Goal: Task Accomplishment & Management: Use online tool/utility

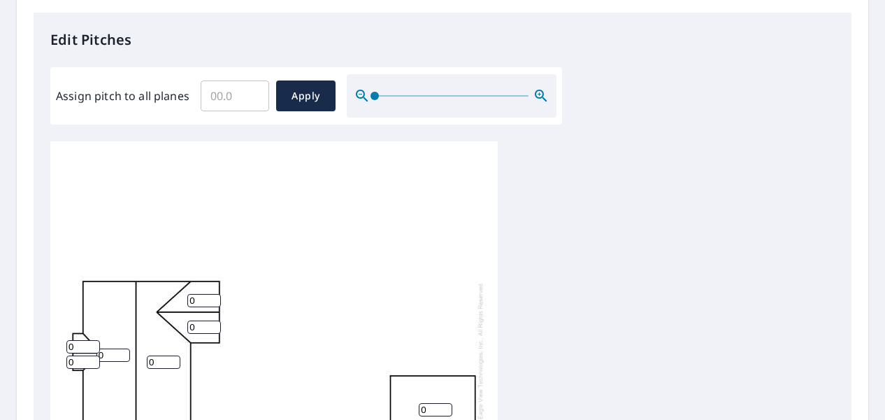
scroll to position [350, 0]
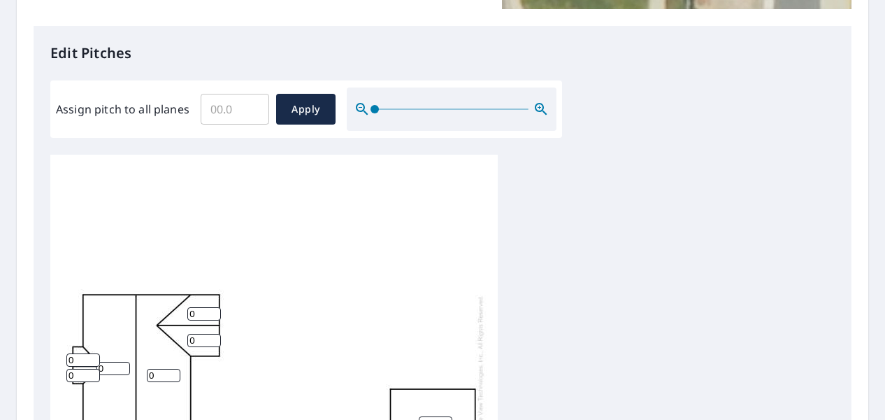
click at [232, 104] on input "Assign pitch to all planes" at bounding box center [235, 109] width 69 height 39
type input "6"
click at [318, 108] on span "Apply" at bounding box center [305, 109] width 37 height 17
type input "6"
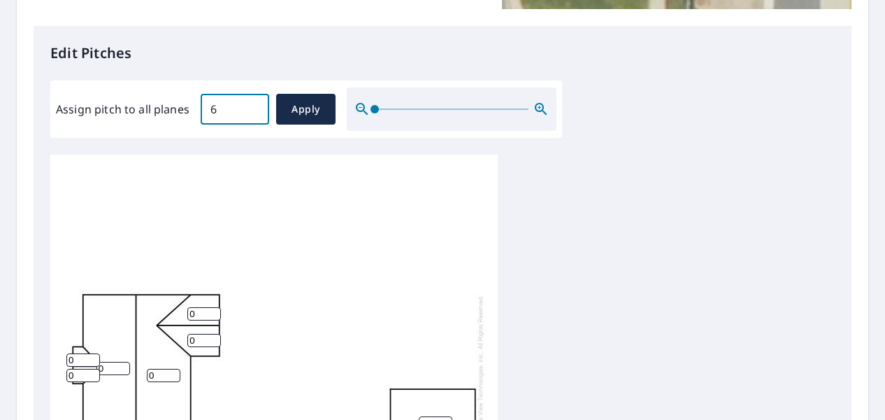
type input "6"
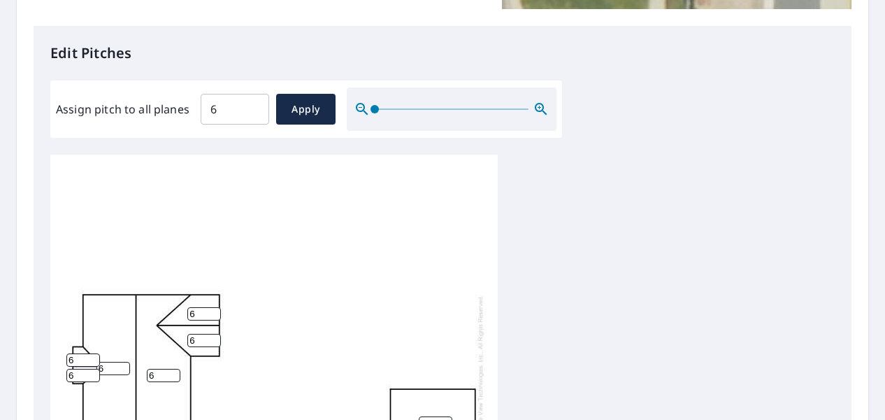
click at [206, 307] on input "6" at bounding box center [204, 313] width 34 height 13
type input "8"
click at [203, 334] on input "6" at bounding box center [204, 340] width 34 height 13
type input "8"
click at [428, 416] on input "6" at bounding box center [436, 422] width 34 height 13
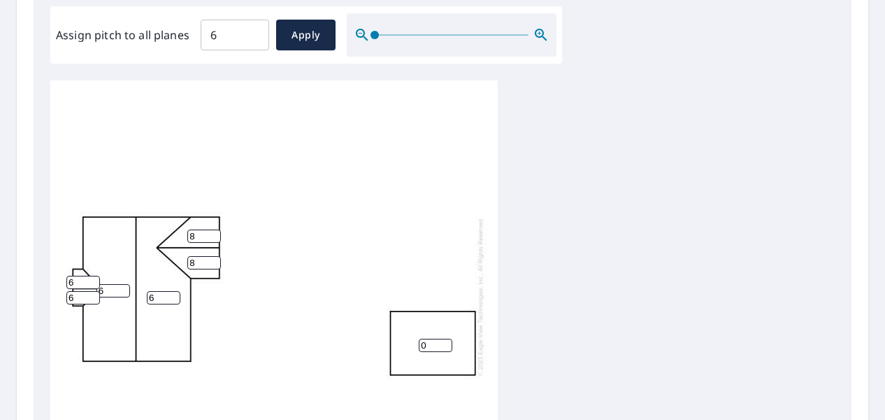
scroll to position [629, 0]
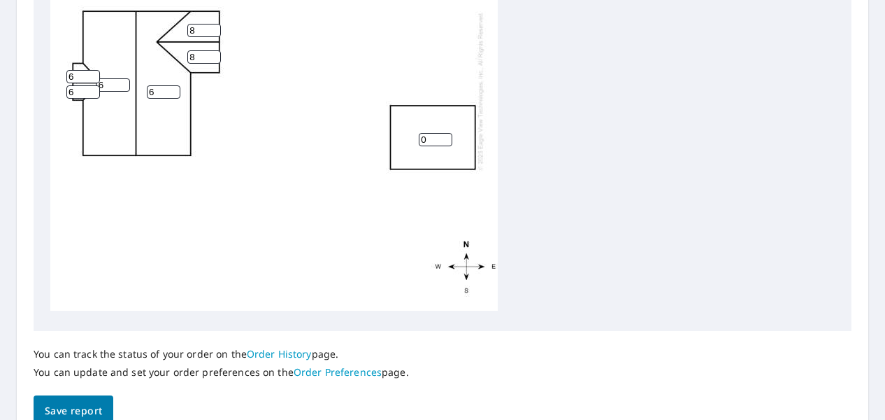
type input "0"
click at [81, 402] on span "Save report" at bounding box center [73, 410] width 57 height 17
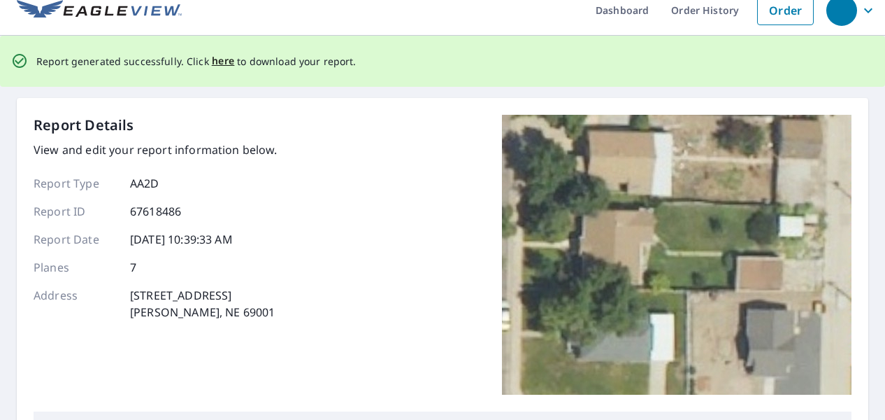
scroll to position [0, 0]
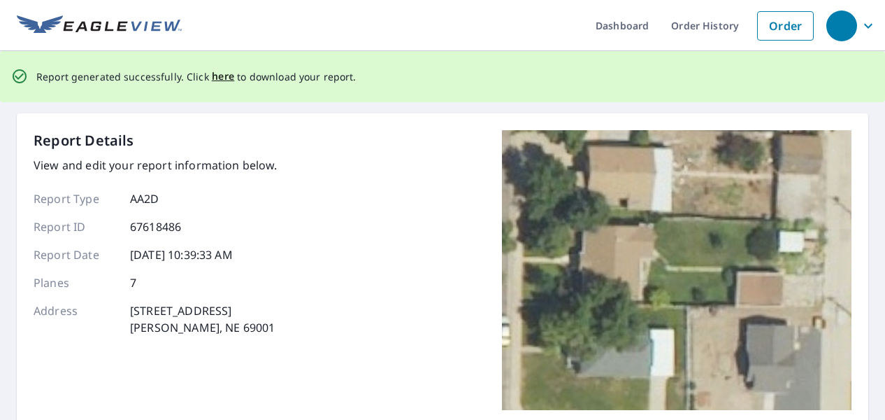
click at [219, 75] on span "here" at bounding box center [223, 76] width 23 height 17
